Goal: Information Seeking & Learning: Learn about a topic

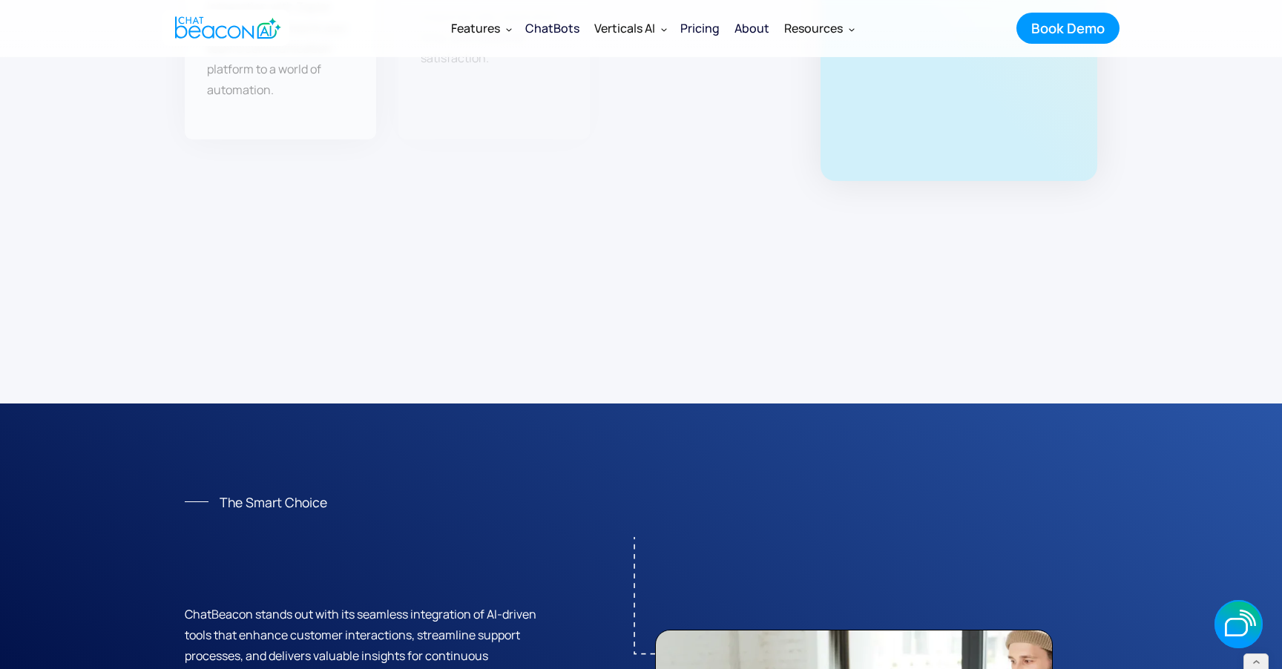
scroll to position [5225, 0]
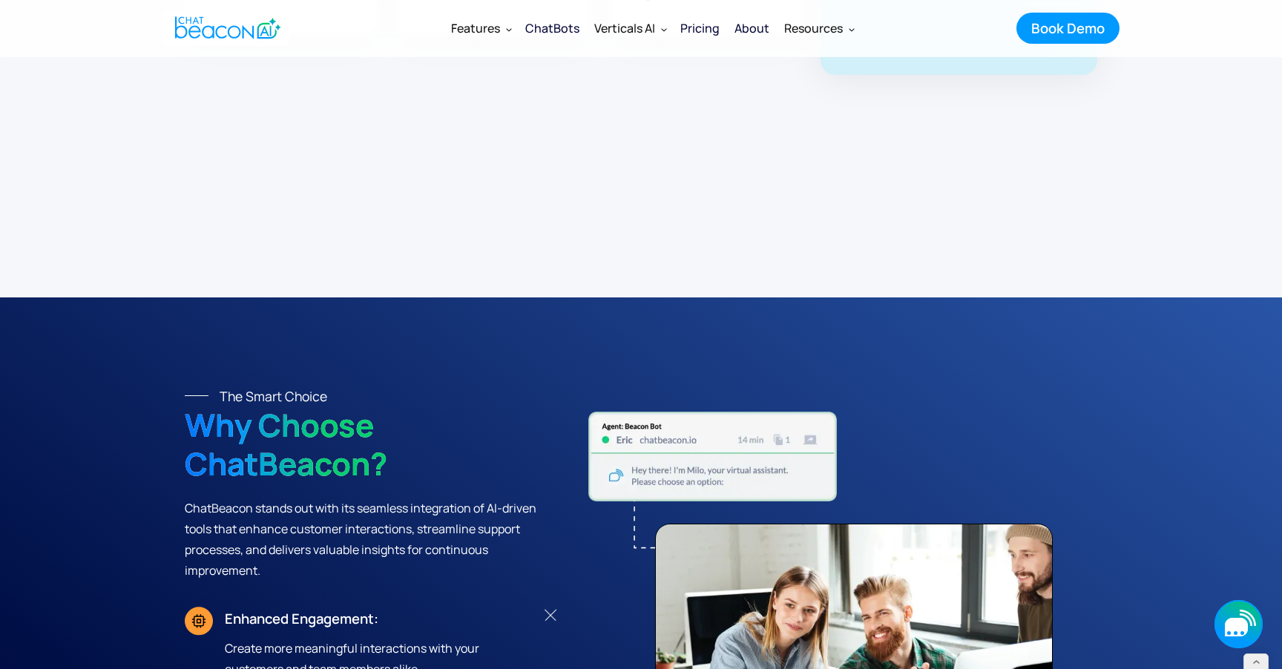
click at [1221, 621] on icon "button" at bounding box center [1239, 624] width 48 height 48
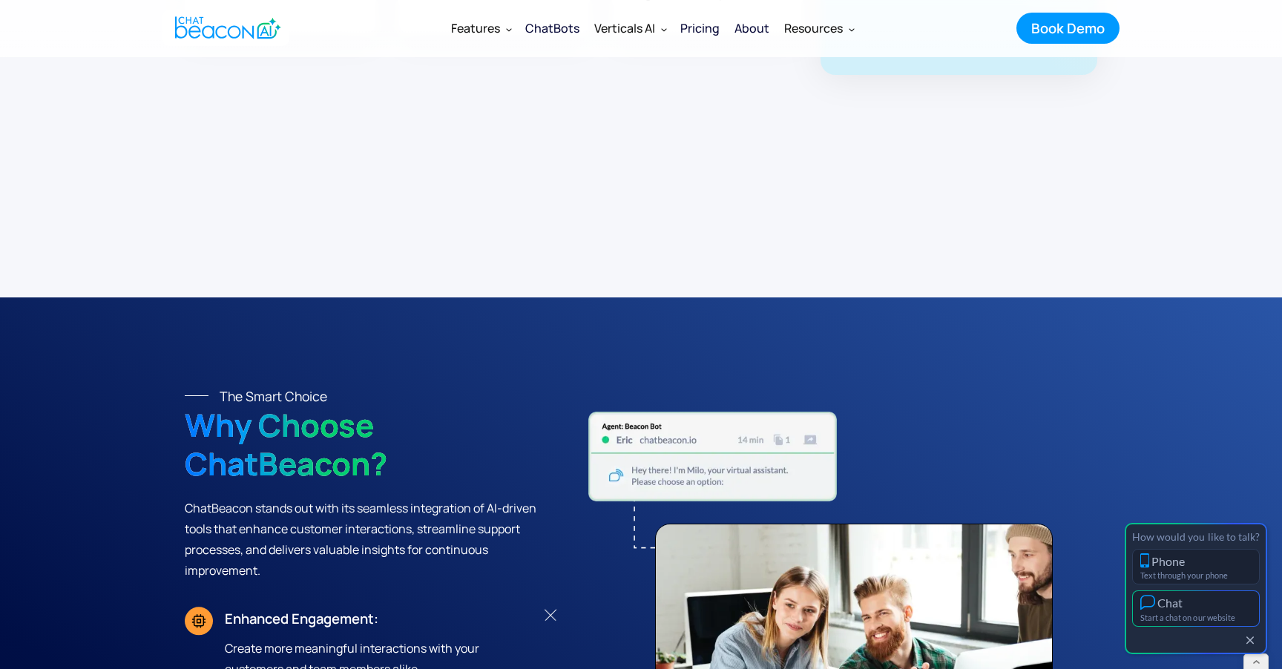
click at [1203, 600] on div "Chat" at bounding box center [1195, 603] width 111 height 16
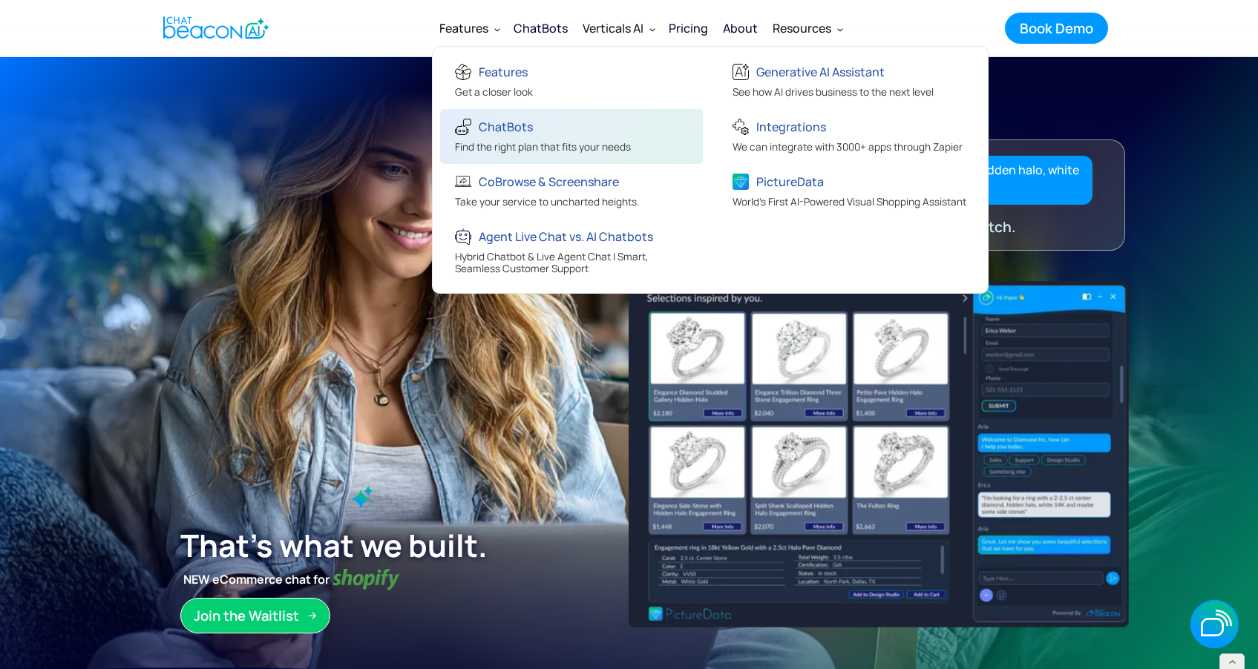
click at [499, 137] on div "ChatBots" at bounding box center [506, 126] width 54 height 21
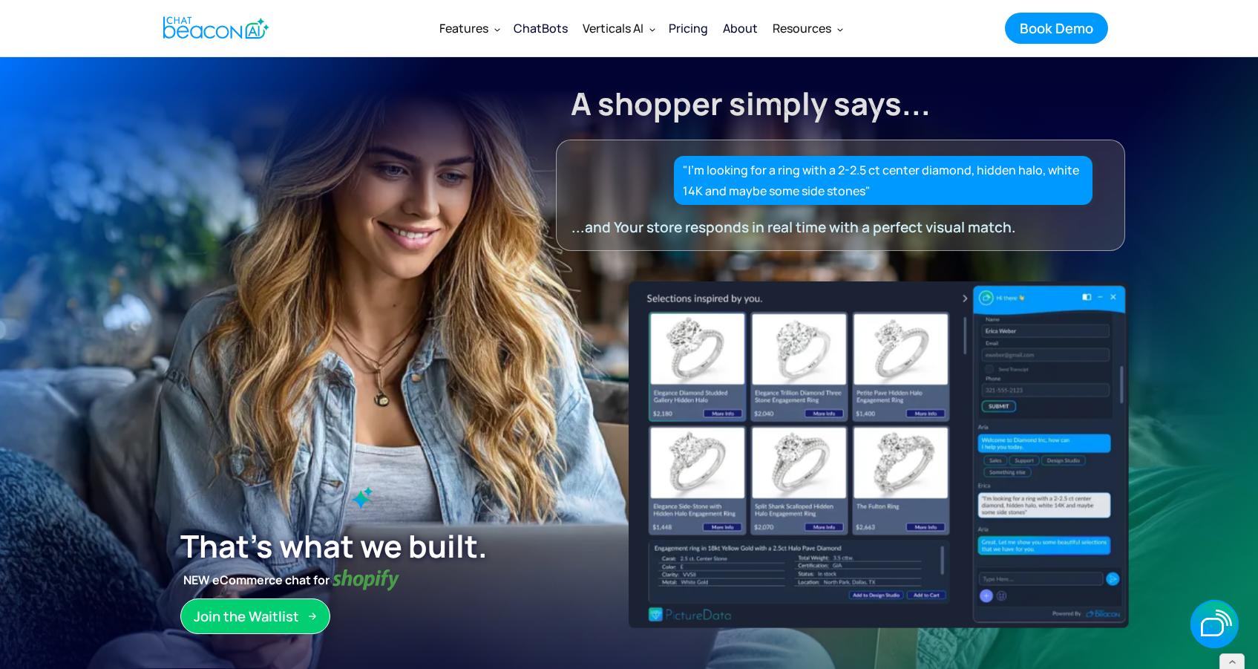
click at [1059, 508] on img at bounding box center [878, 454] width 500 height 346
click at [1215, 606] on icon "button" at bounding box center [1214, 624] width 48 height 48
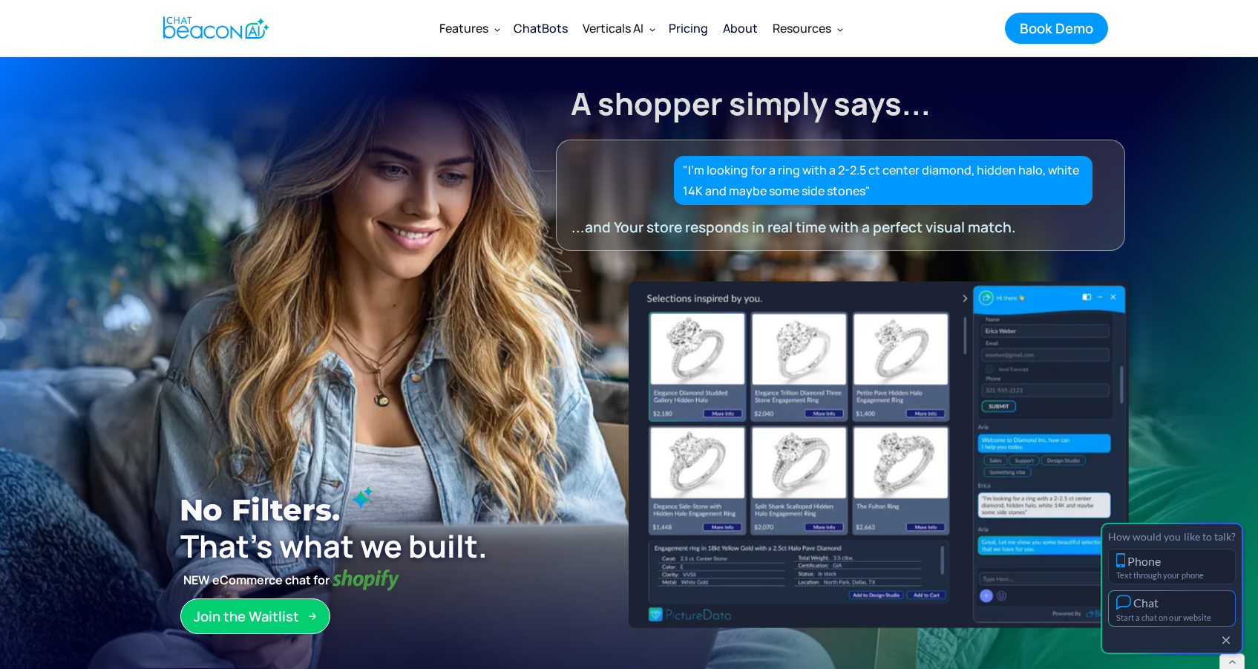
click at [1192, 603] on div "Chat" at bounding box center [1171, 602] width 111 height 16
